Goal: Feedback & Contribution: Contribute content

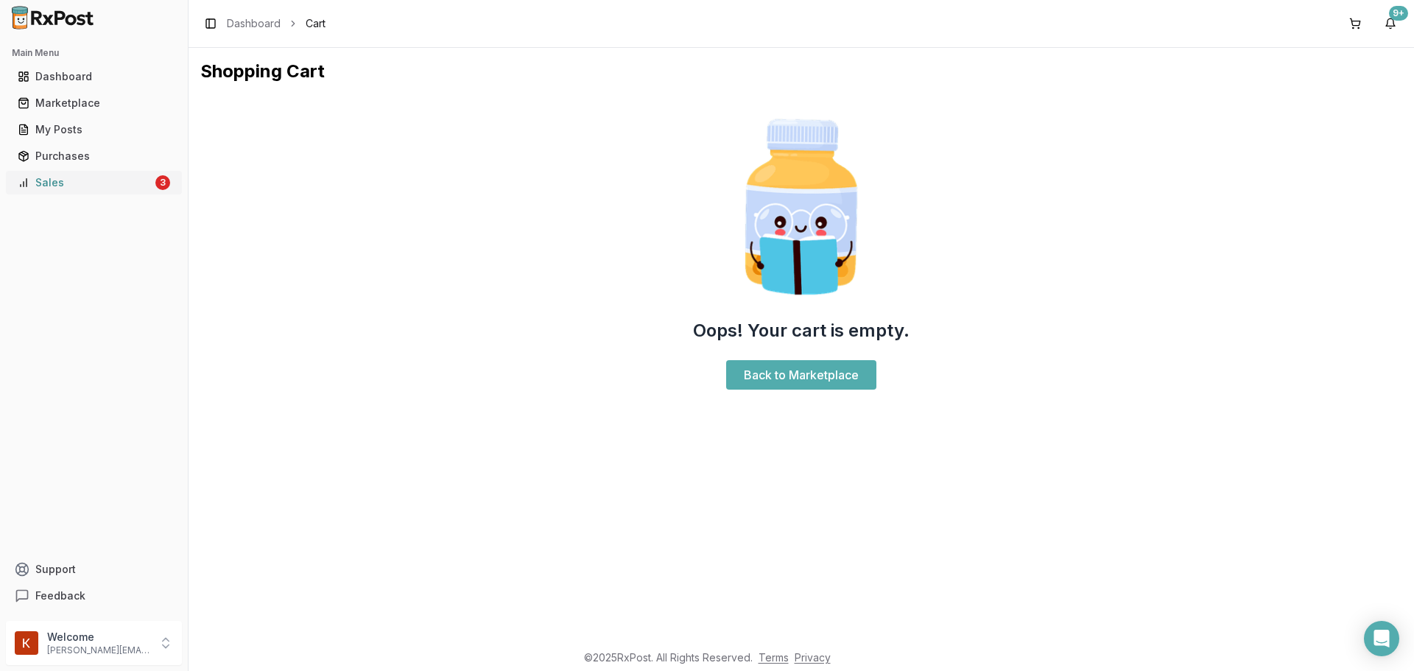
click at [97, 180] on div "Sales" at bounding box center [85, 182] width 135 height 15
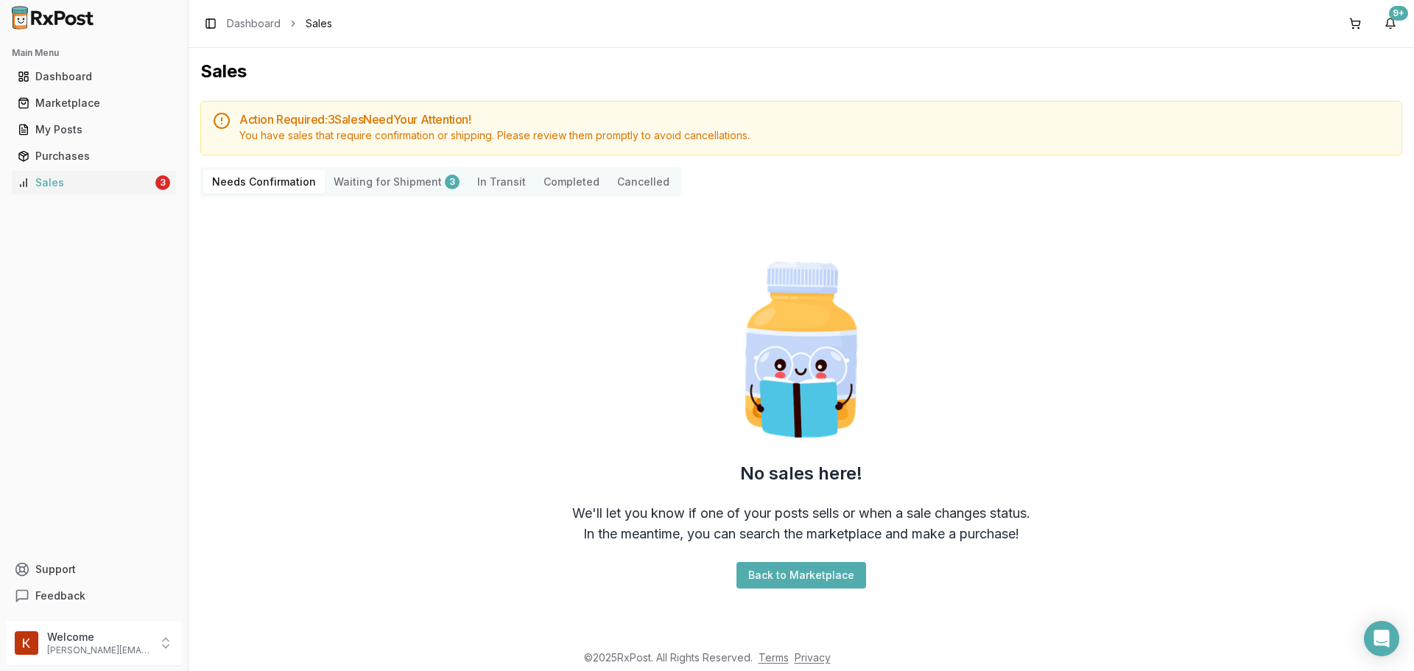
click at [421, 190] on Shipment "Waiting for Shipment 3" at bounding box center [397, 182] width 144 height 24
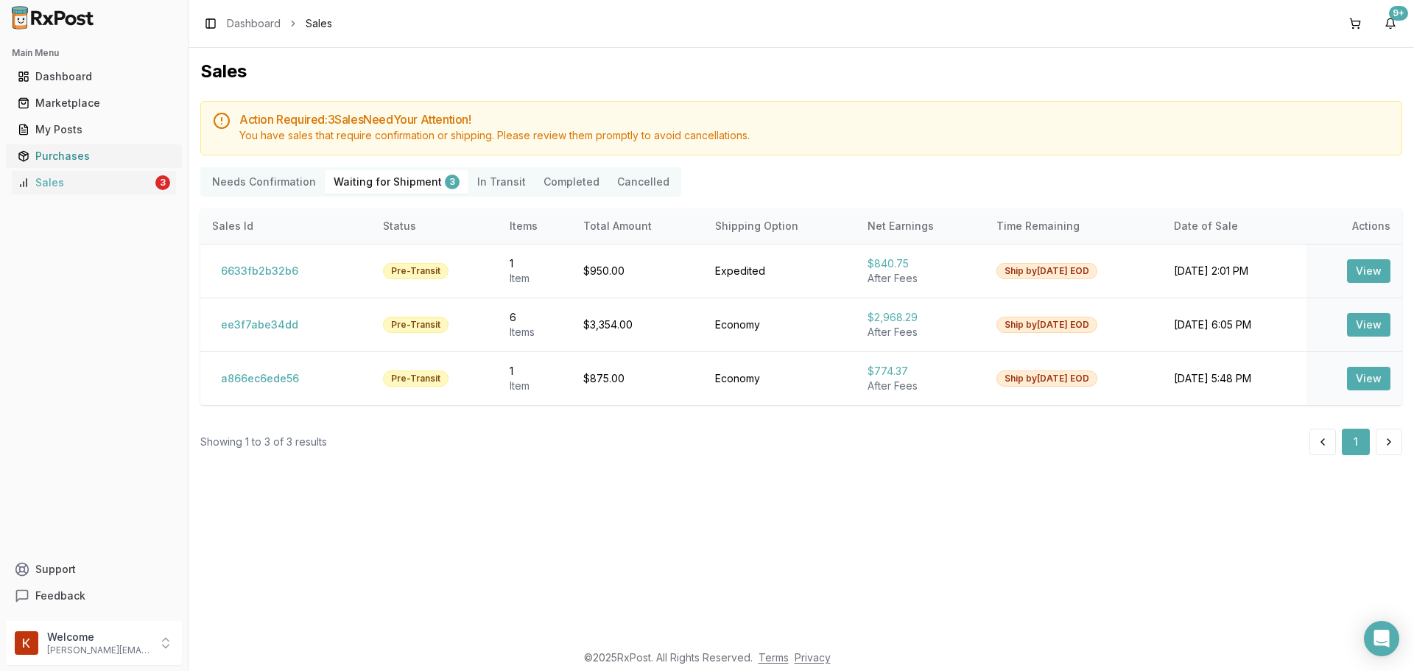
click at [90, 145] on link "Purchases" at bounding box center [94, 156] width 164 height 27
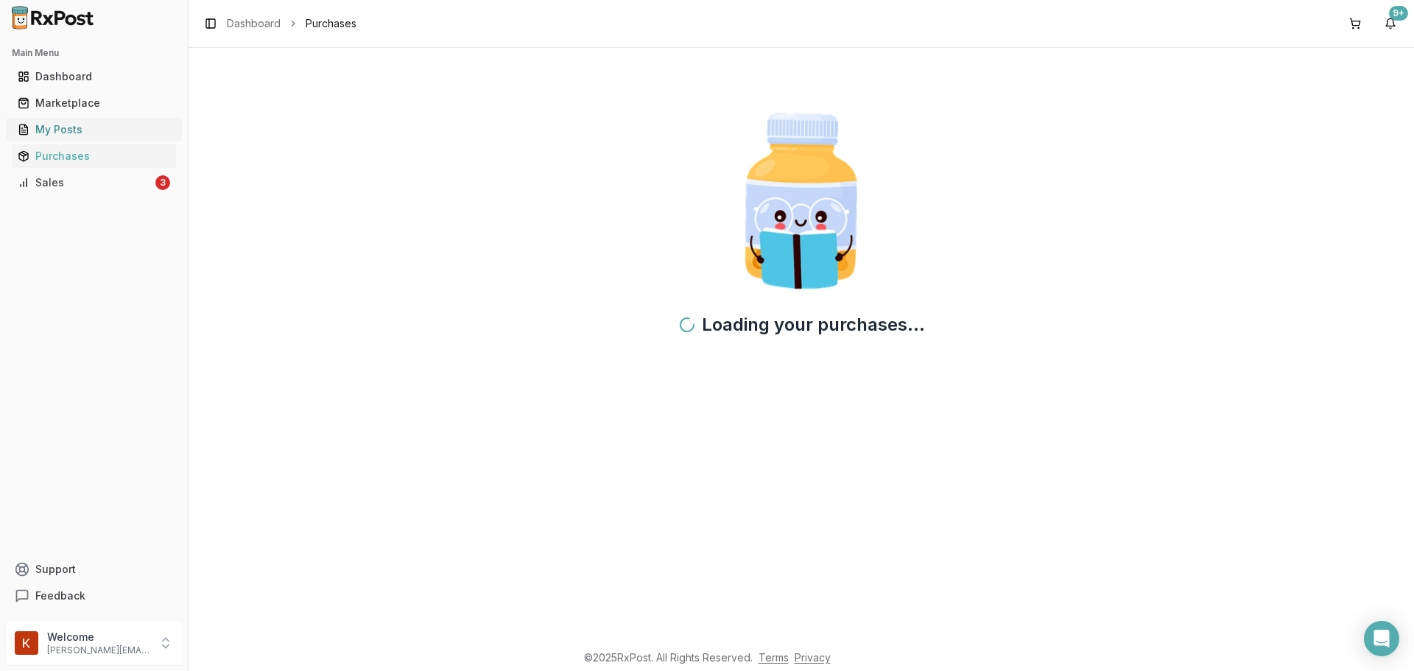
click at [91, 137] on link "My Posts" at bounding box center [94, 129] width 164 height 27
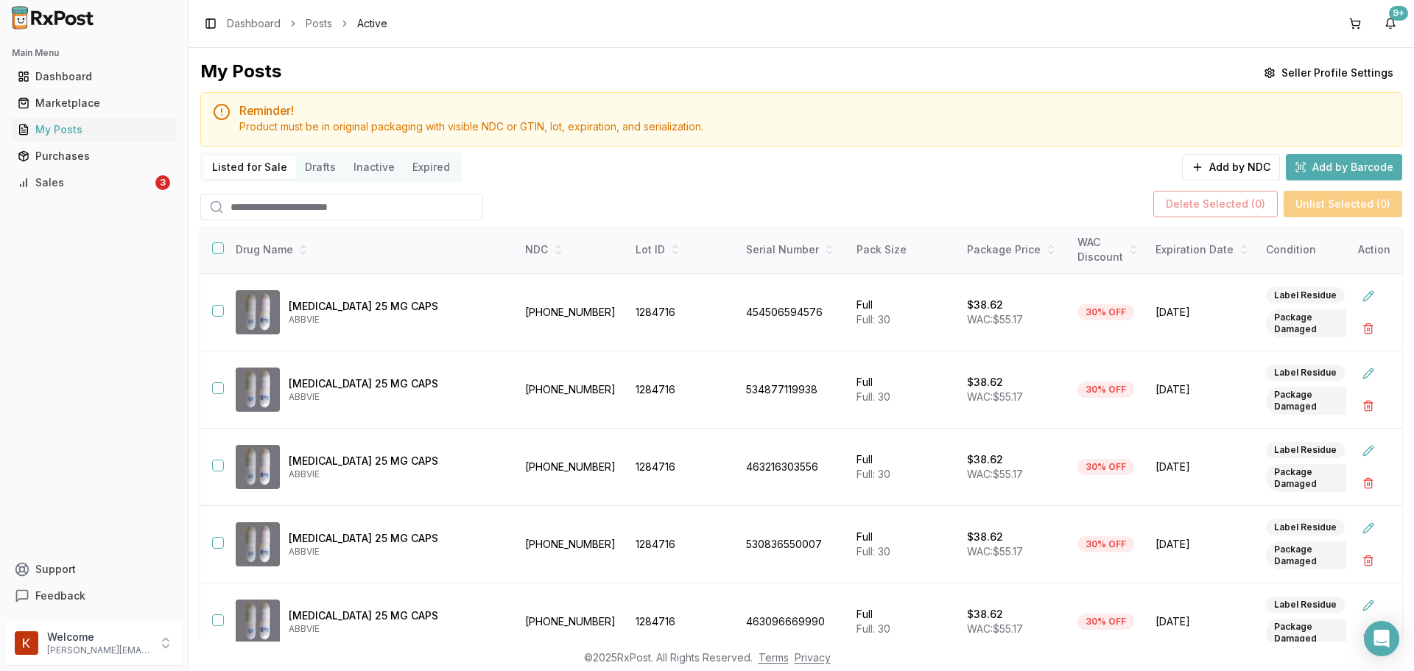
click at [444, 163] on button "Expired" at bounding box center [431, 167] width 55 height 24
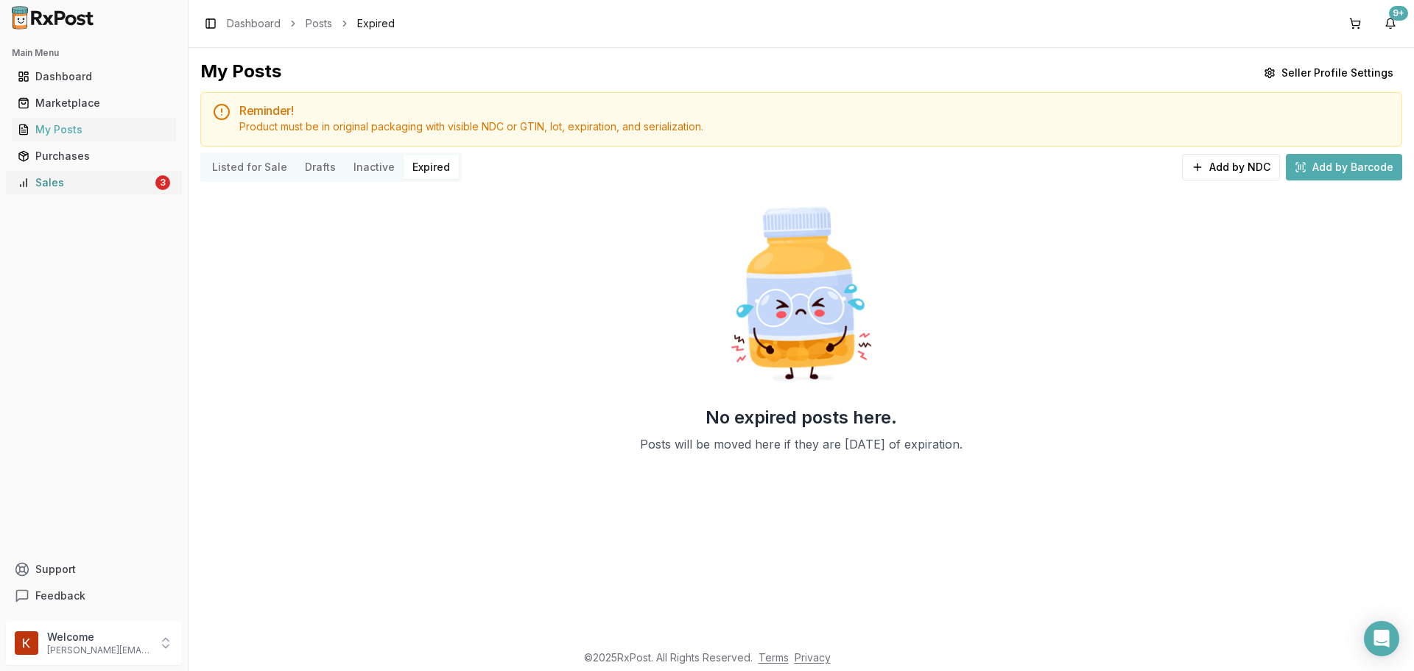
click at [95, 190] on link "Sales 3" at bounding box center [94, 182] width 164 height 27
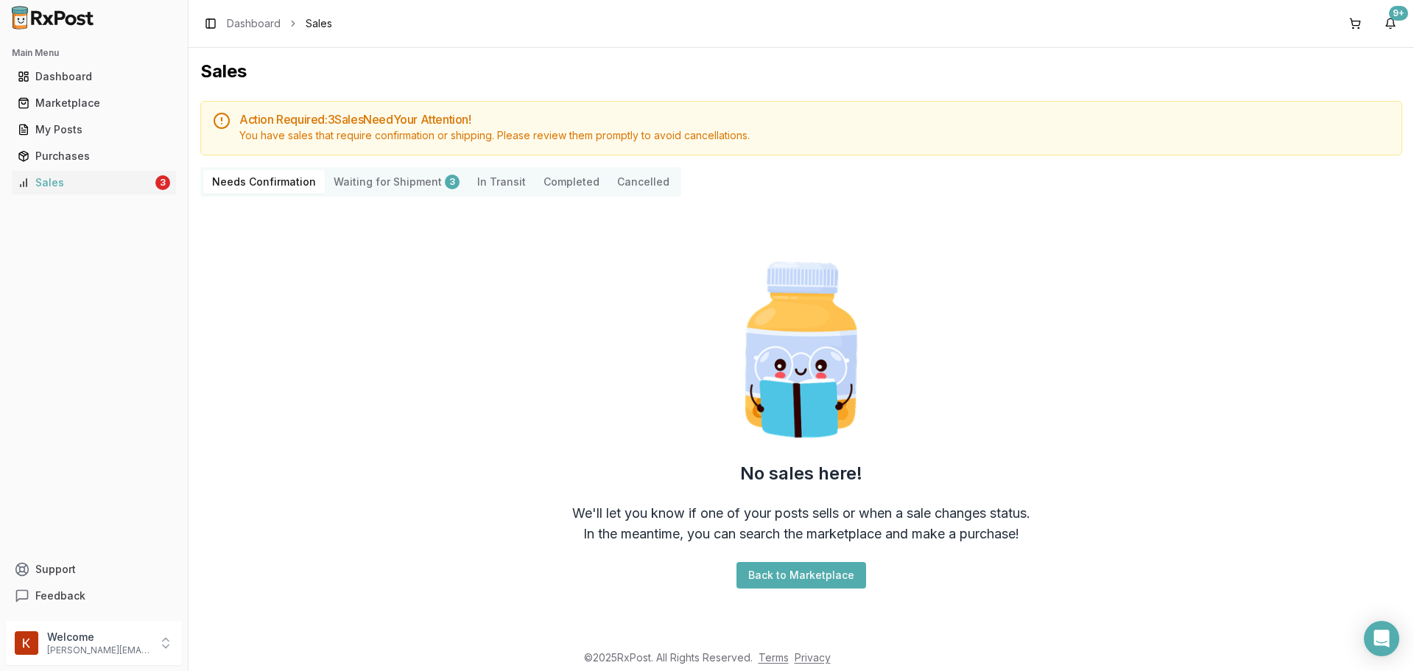
click at [626, 179] on button "Cancelled" at bounding box center [643, 182] width 70 height 24
click at [571, 183] on button "Completed" at bounding box center [572, 182] width 74 height 24
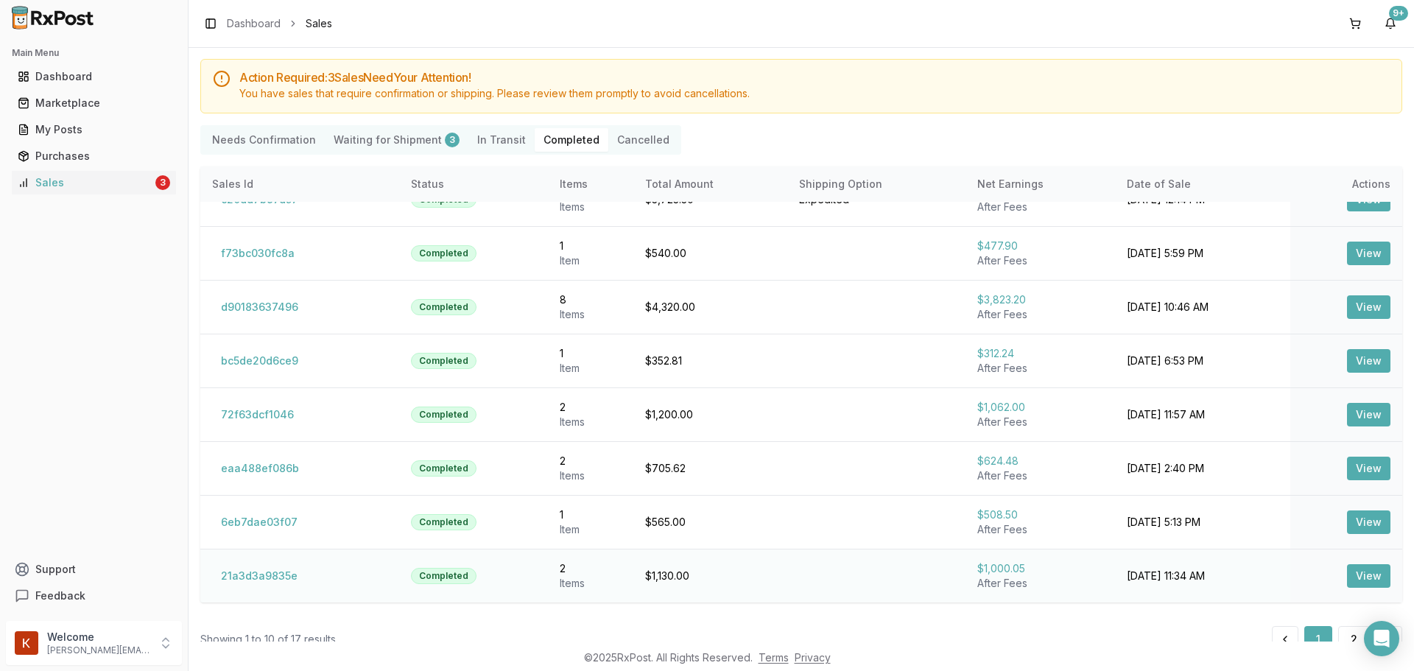
scroll to position [77, 0]
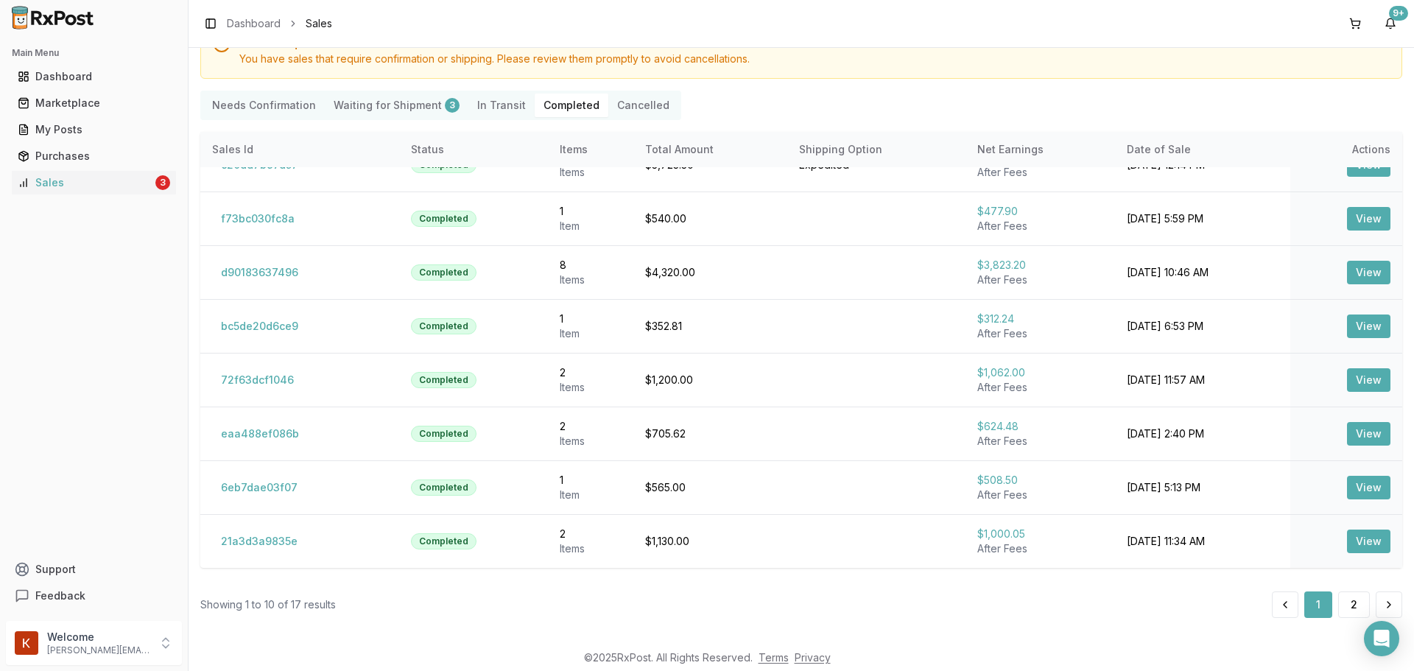
click at [1331, 597] on div "1 2" at bounding box center [1337, 604] width 130 height 27
click at [1344, 597] on button "2" at bounding box center [1354, 604] width 32 height 27
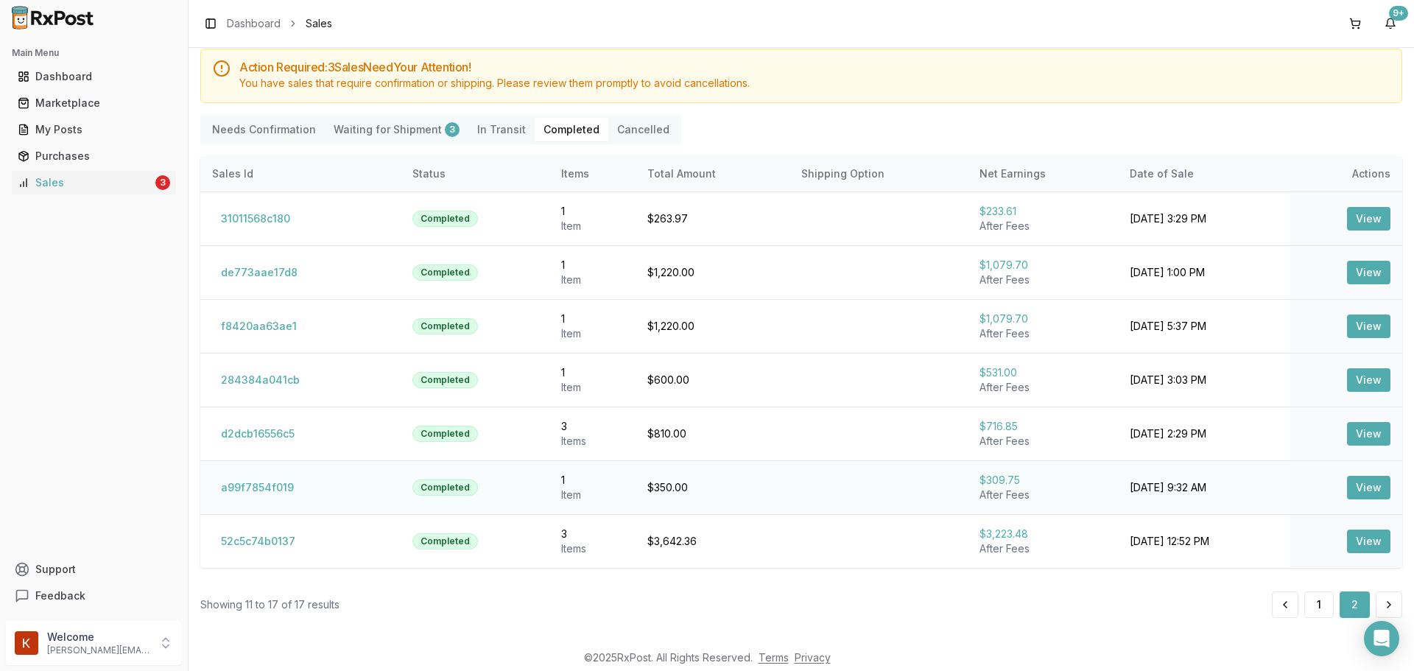
scroll to position [52, 0]
click at [247, 542] on button "52c5c74b0137" at bounding box center [258, 542] width 92 height 24
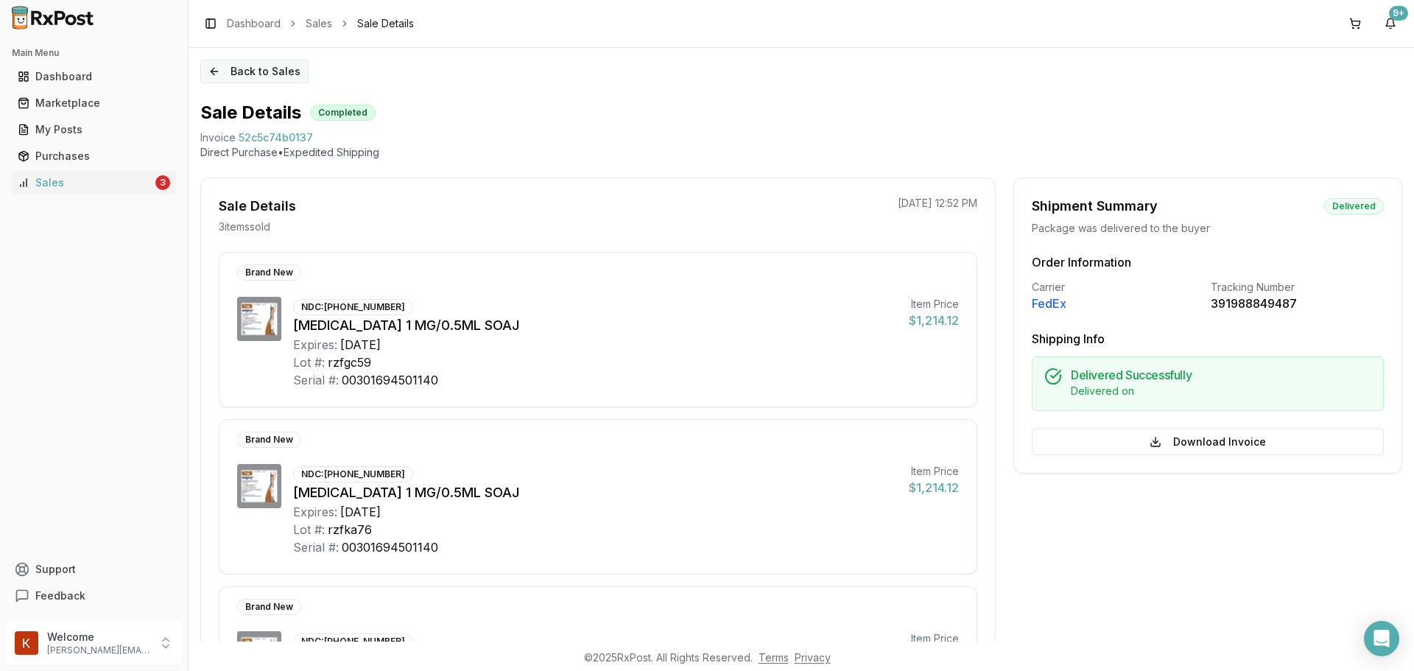
click at [267, 82] on button "Back to Sales" at bounding box center [254, 72] width 108 height 24
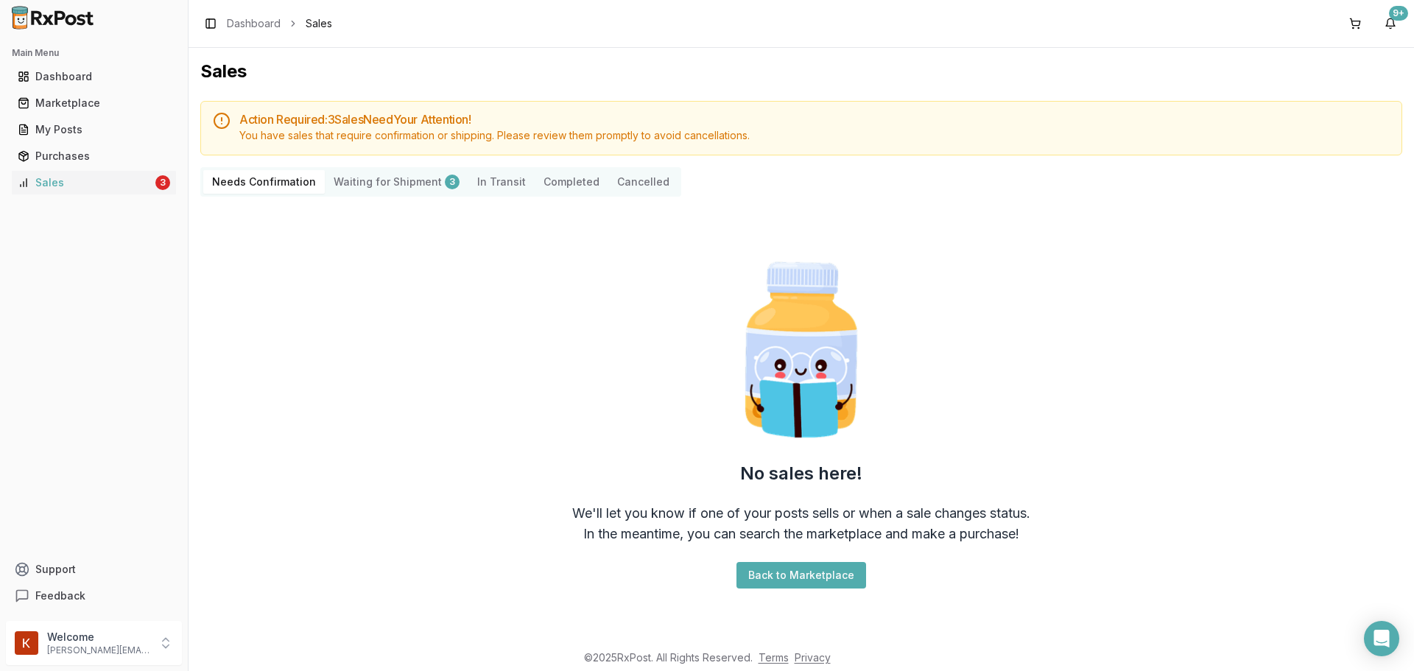
click at [579, 194] on div "Needs Confirmation Waiting for Shipment 3 In Transit Completed Cancelled" at bounding box center [440, 181] width 481 height 29
click at [573, 183] on button "Completed" at bounding box center [572, 182] width 74 height 24
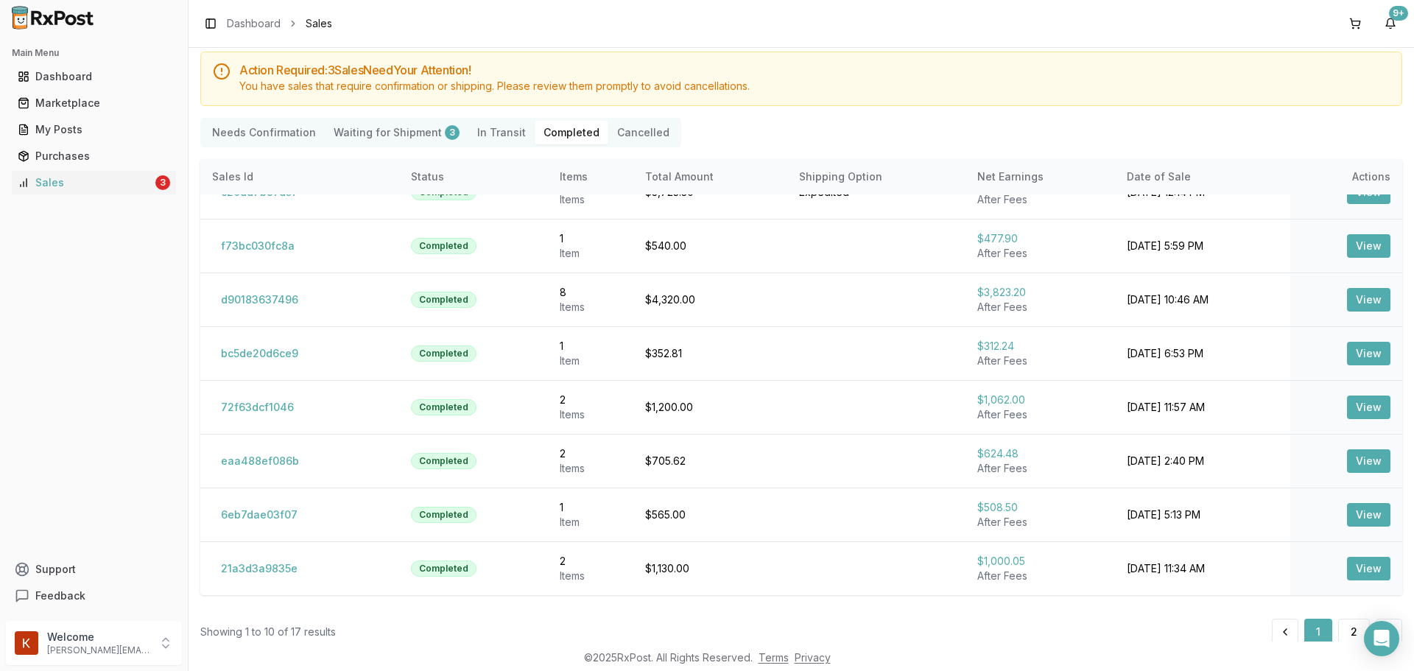
scroll to position [77, 0]
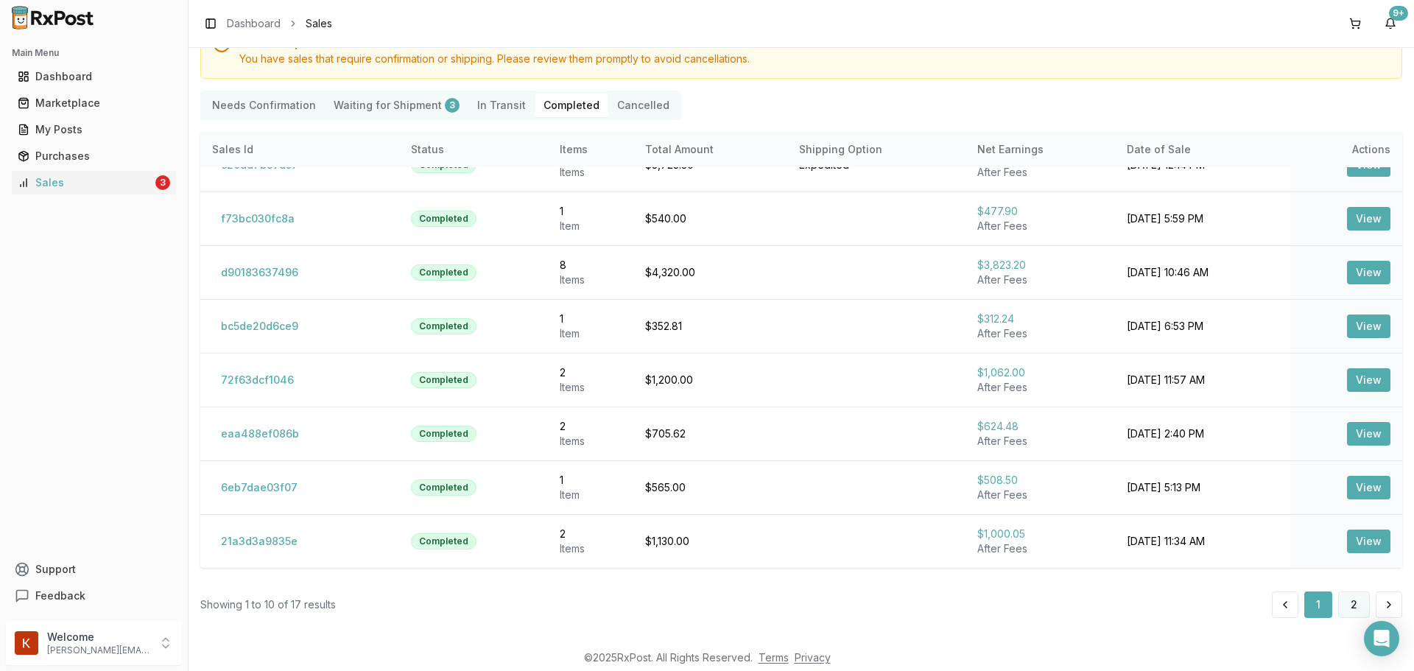
click at [1346, 594] on button "2" at bounding box center [1354, 604] width 32 height 27
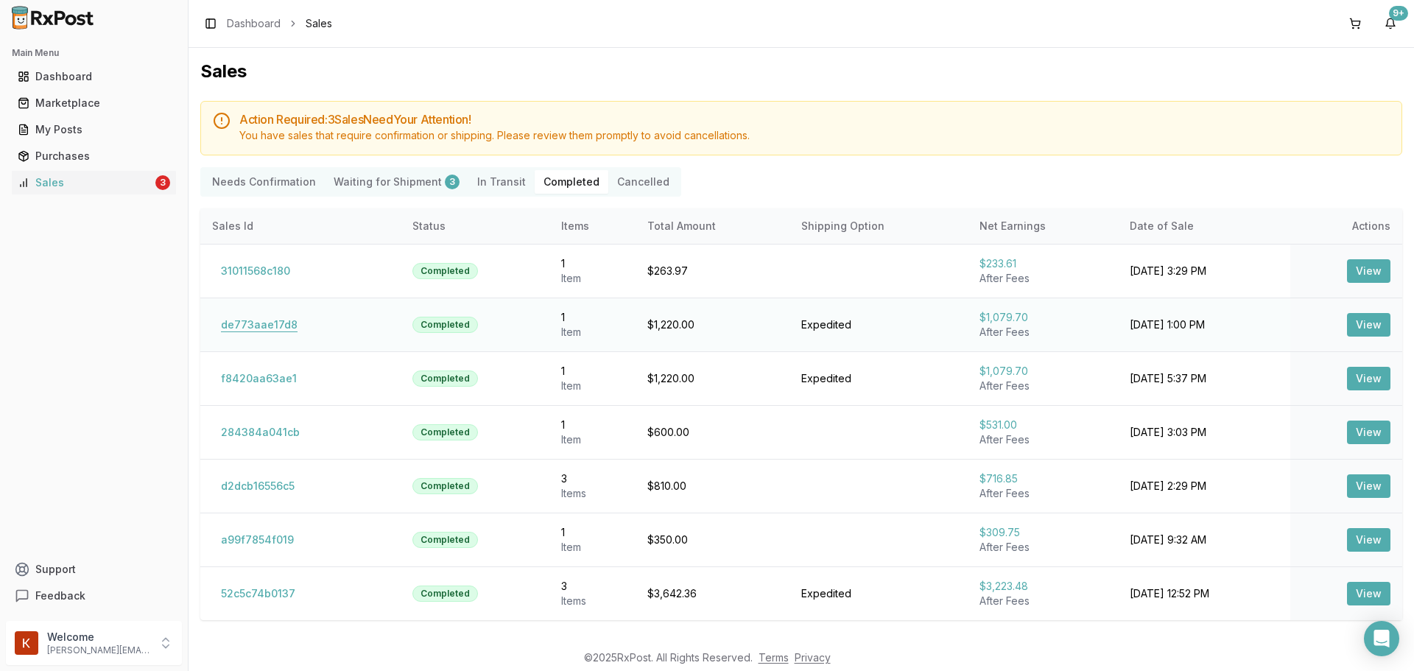
click at [255, 320] on button "de773aae17d8" at bounding box center [259, 325] width 94 height 24
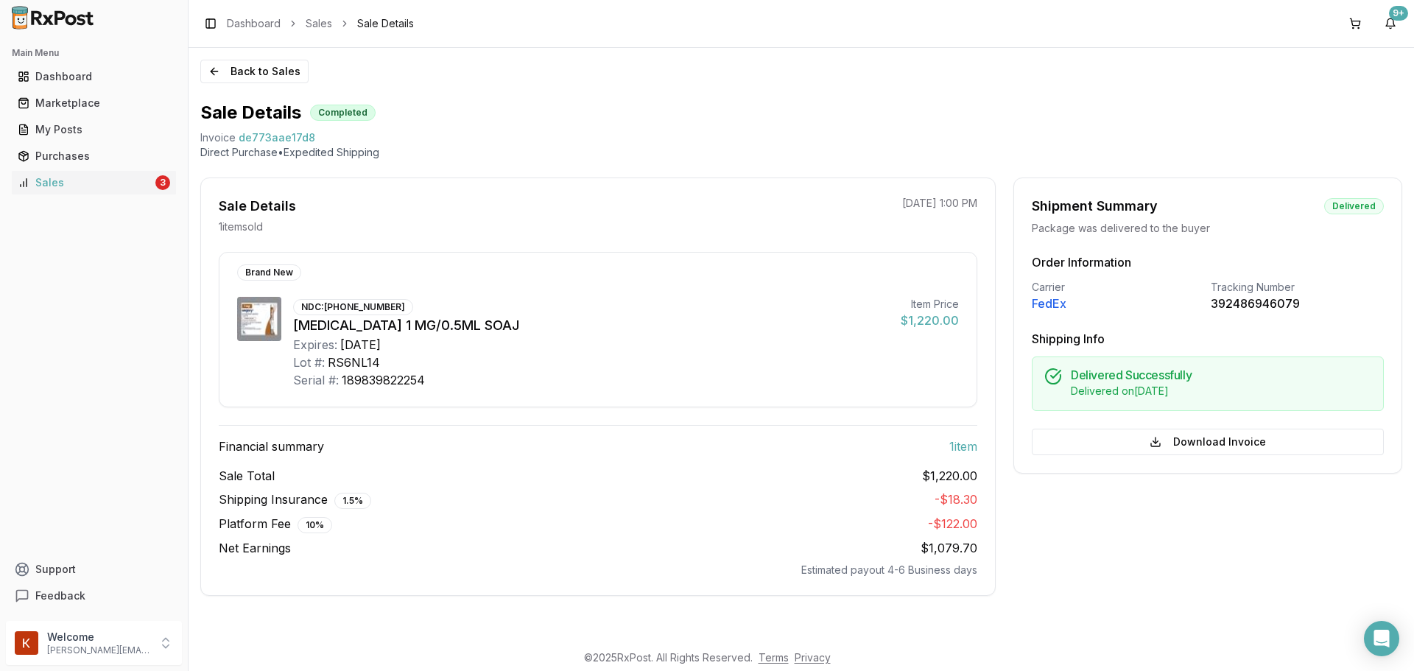
click at [103, 60] on div "Main Menu Dashboard Marketplace My Posts Purchases Sales 3" at bounding box center [94, 117] width 188 height 165
click at [92, 72] on div "Dashboard" at bounding box center [94, 76] width 152 height 15
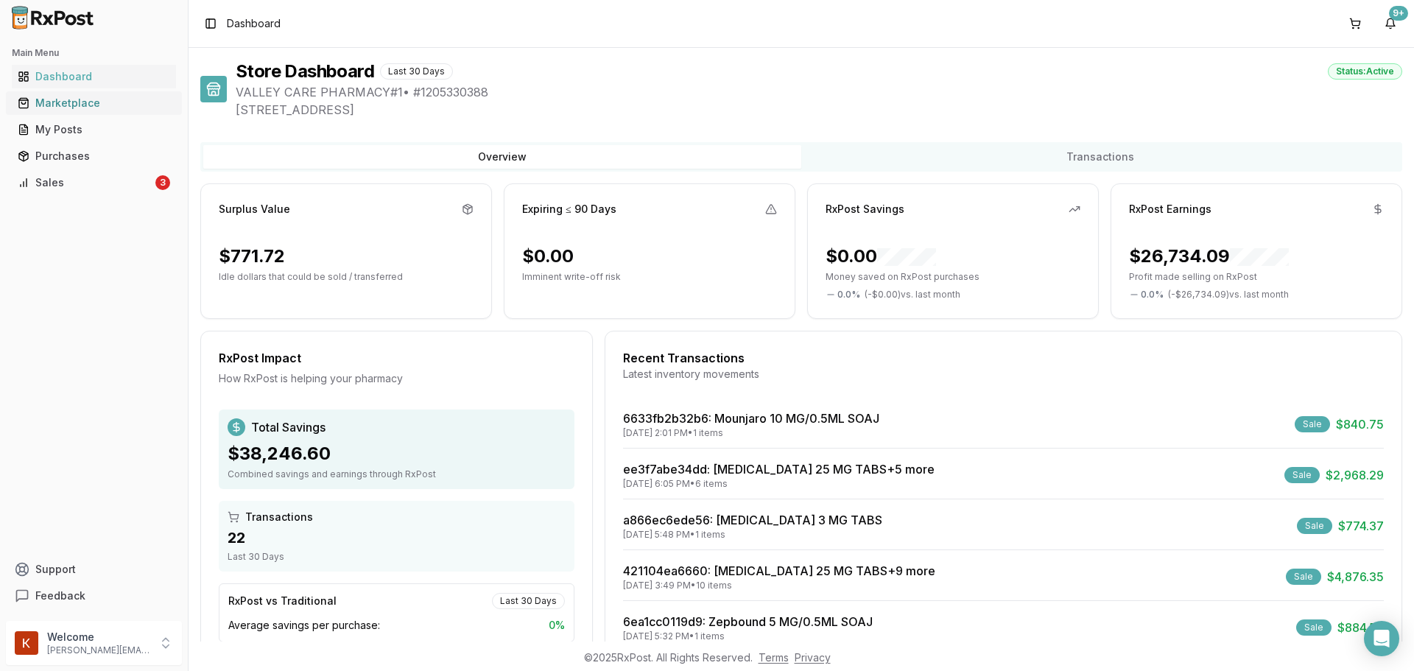
click at [88, 113] on link "Marketplace" at bounding box center [94, 103] width 164 height 27
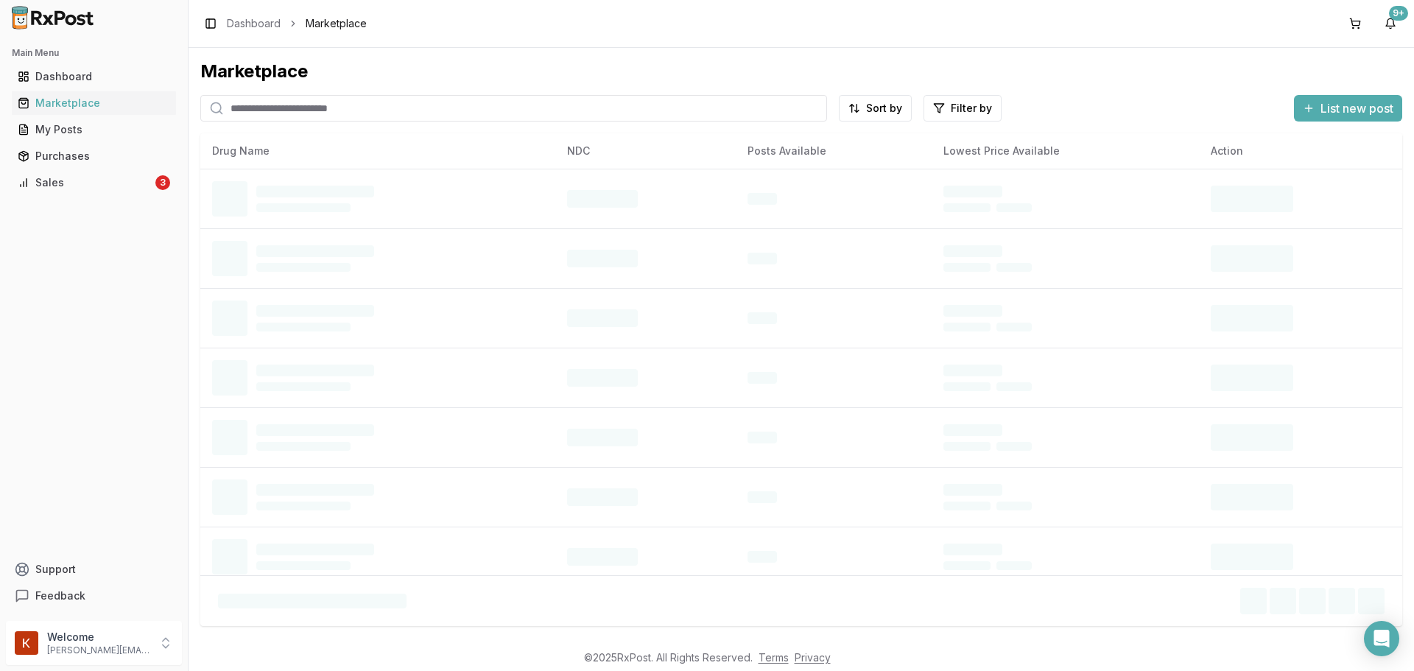
click at [312, 103] on input "search" at bounding box center [513, 108] width 627 height 27
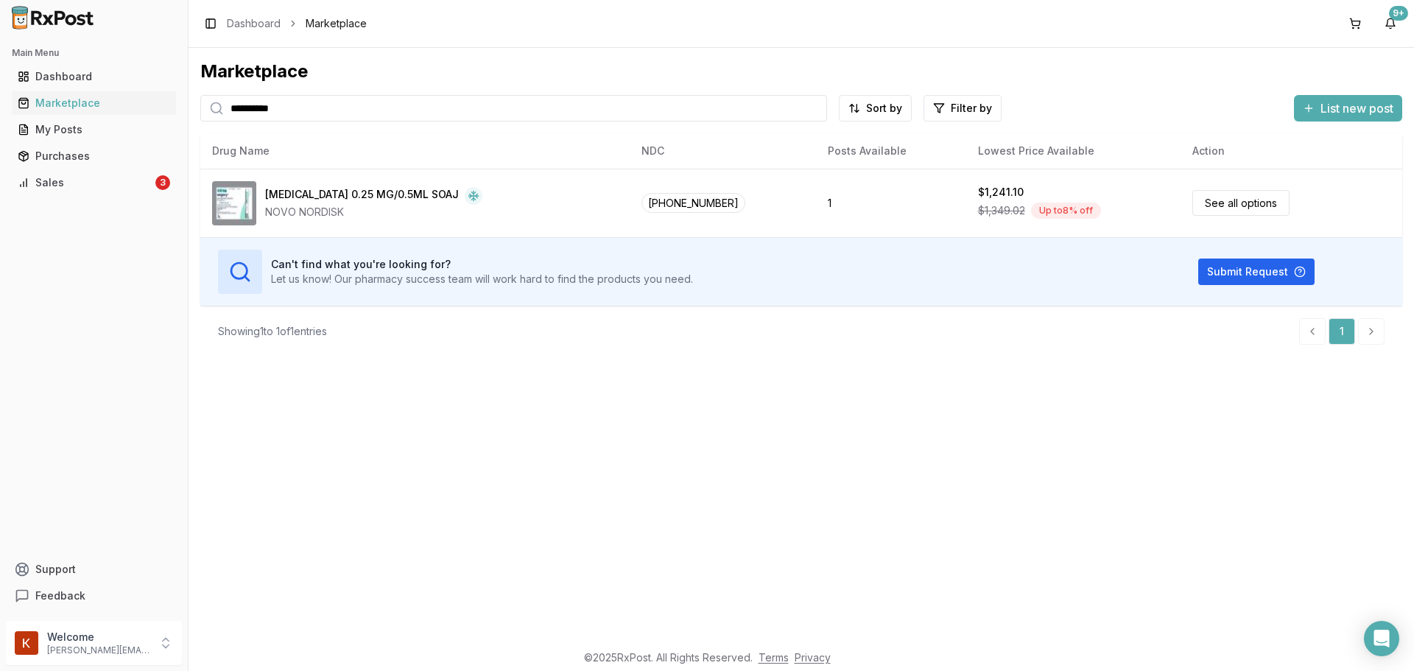
click at [669, 122] on div "**********" at bounding box center [801, 208] width 1202 height 297
click at [674, 102] on input "**********" at bounding box center [513, 108] width 627 height 27
type input "******"
click at [1345, 103] on span "List new post" at bounding box center [1357, 108] width 73 height 18
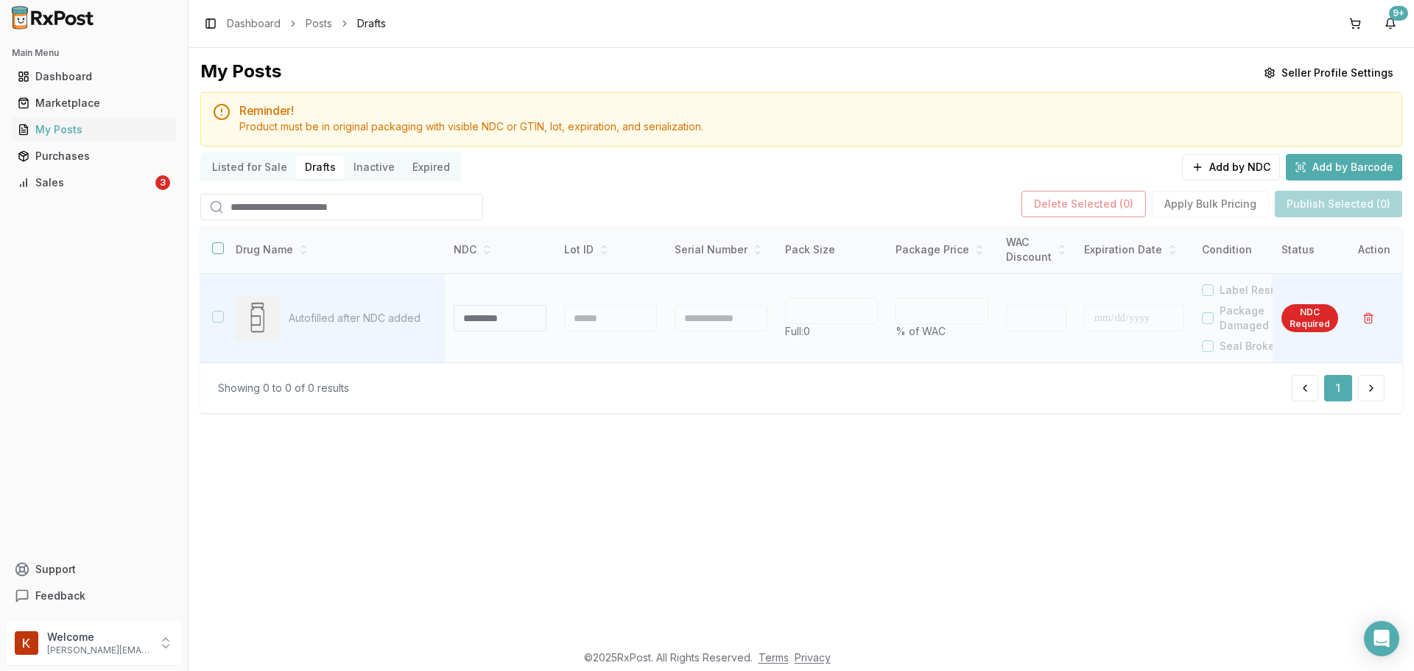
click at [389, 311] on p "Autofilled after NDC added" at bounding box center [361, 318] width 144 height 15
click at [375, 322] on p "Autofilled after NDC added" at bounding box center [361, 318] width 144 height 15
click at [488, 313] on input at bounding box center [500, 318] width 93 height 27
click at [503, 310] on input at bounding box center [500, 318] width 93 height 27
type input "**********"
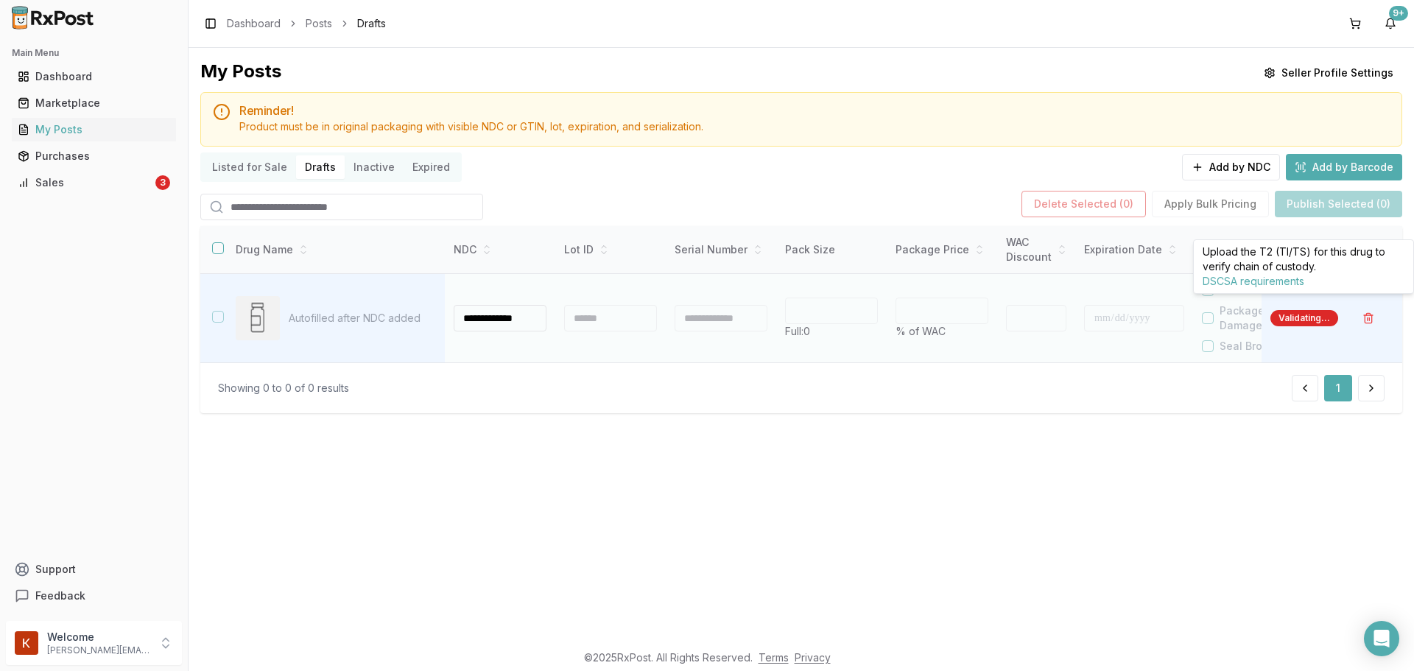
type input "***"
type input "*"
click at [923, 317] on div "*" at bounding box center [942, 311] width 93 height 27
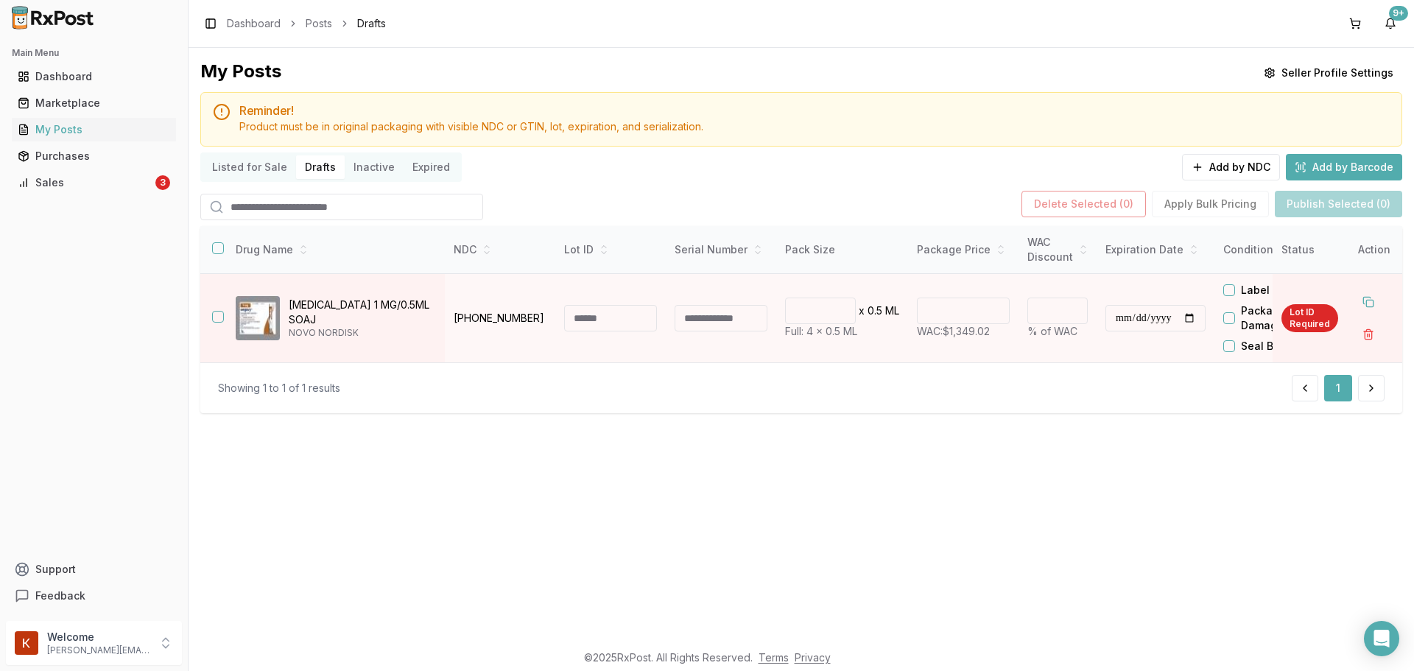
click at [1145, 111] on h5 "Reminder!" at bounding box center [814, 111] width 1150 height 12
